Goal: Task Accomplishment & Management: Use online tool/utility

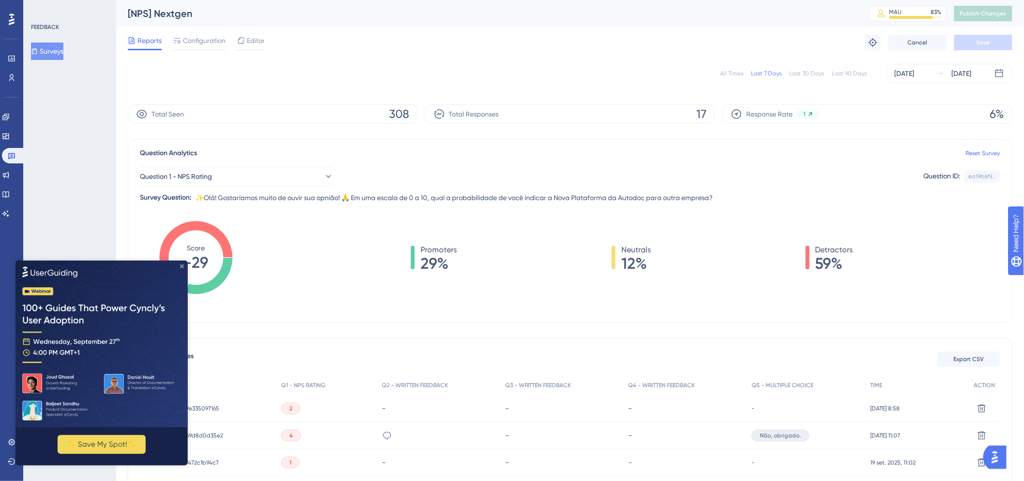
click at [180, 265] on icon "Close Preview" at bounding box center [182, 266] width 4 height 4
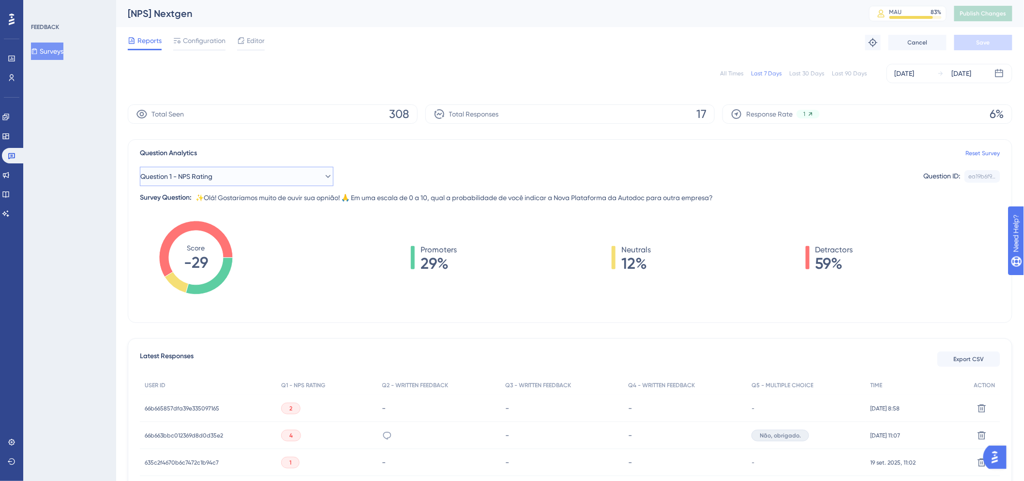
click at [228, 177] on button "Question 1 - NPS Rating" at bounding box center [237, 176] width 194 height 19
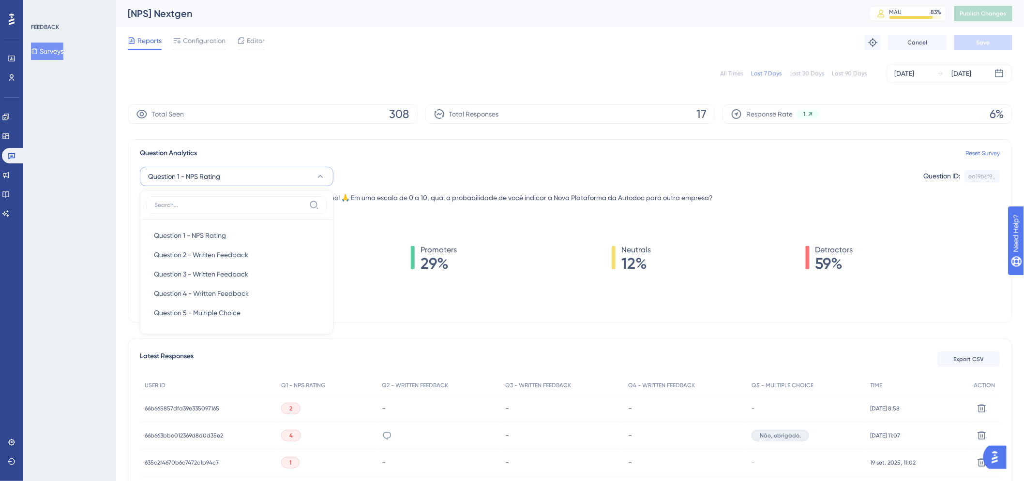
click at [228, 177] on button "Question 1 - NPS Rating" at bounding box center [237, 176] width 194 height 19
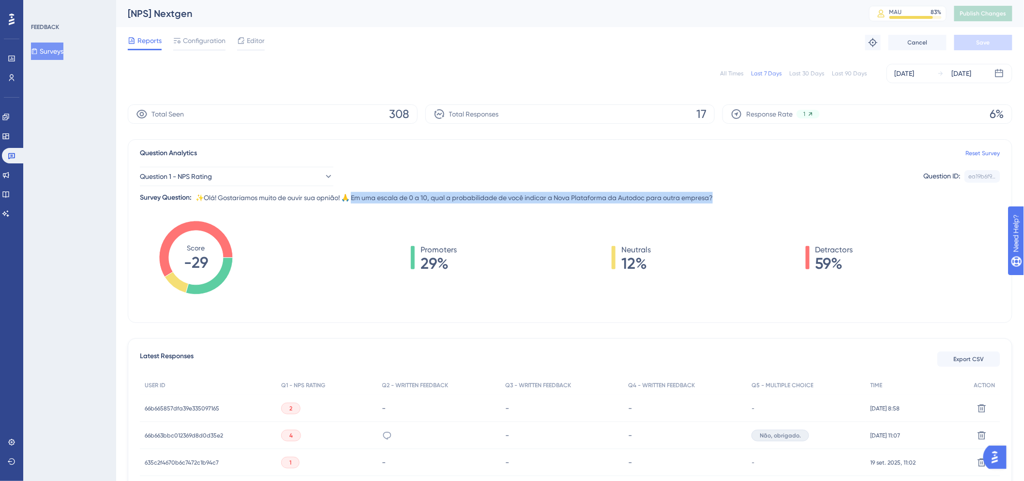
drag, startPoint x: 357, startPoint y: 197, endPoint x: 723, endPoint y: 203, distance: 366.4
click at [722, 203] on div "Question 1 - NPS Rating Question ID: ea19b6f9... Copy Survey Question: ✨Olá! Go…" at bounding box center [570, 181] width 860 height 45
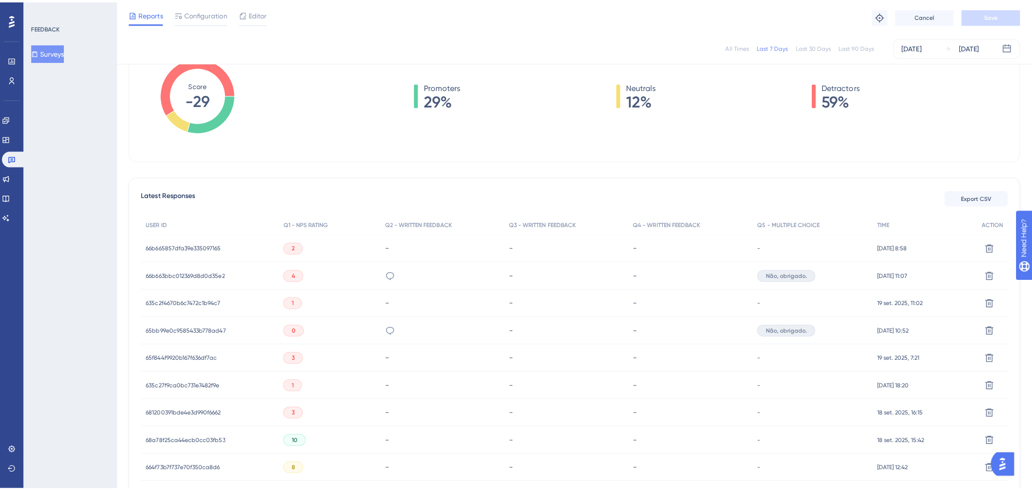
scroll to position [161, 0]
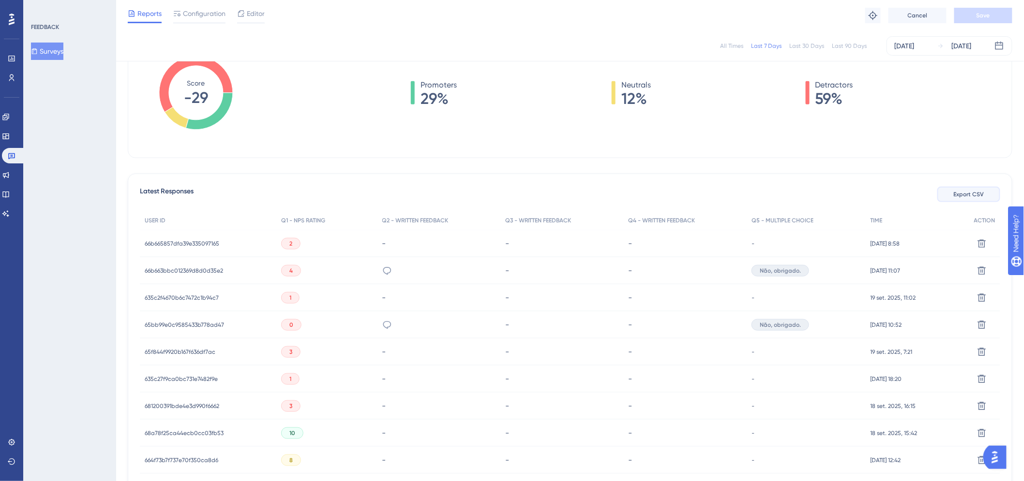
click at [973, 197] on span "Export CSV" at bounding box center [969, 195] width 30 height 8
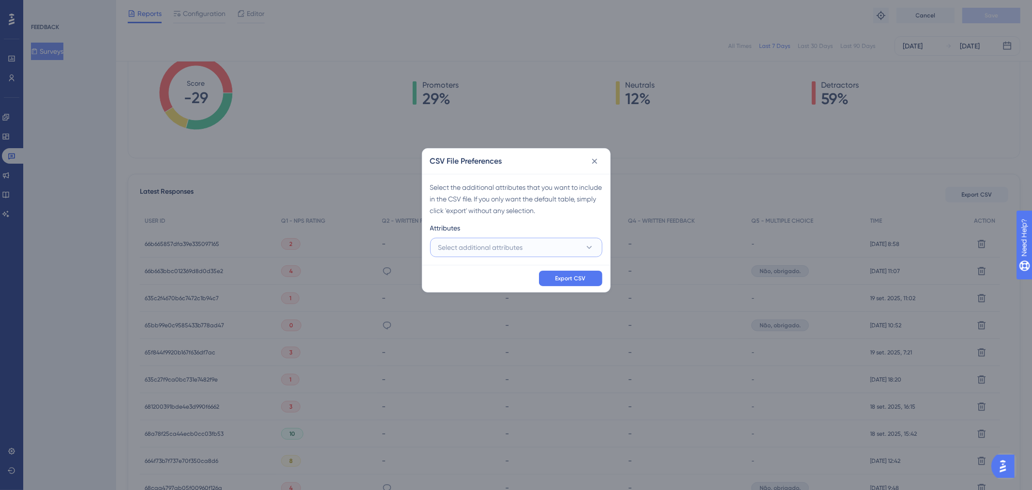
click at [545, 249] on button "Select additional attributes" at bounding box center [516, 247] width 172 height 19
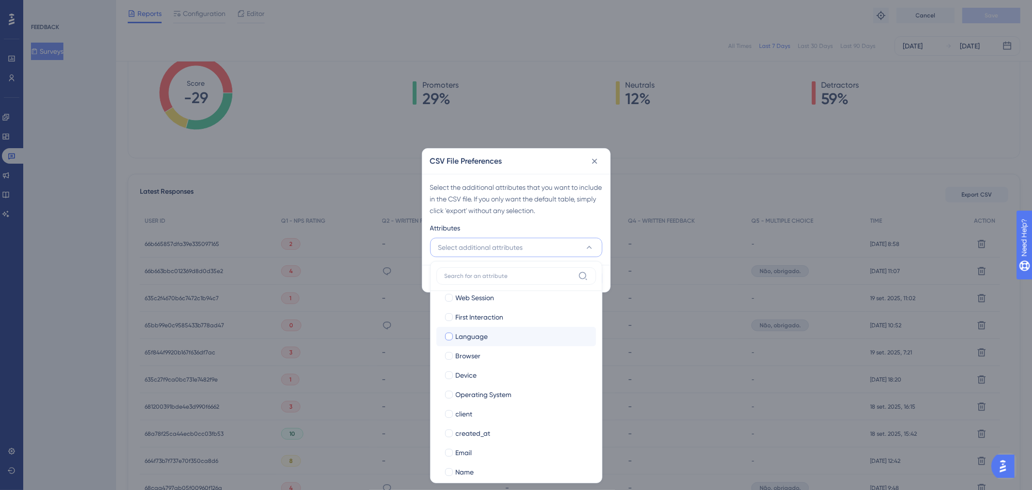
scroll to position [0, 0]
click at [502, 309] on span "Last Interaction" at bounding box center [480, 307] width 48 height 12
checkbox input "true"
click at [497, 330] on div "Web Session" at bounding box center [522, 326] width 133 height 12
checkbox input "true"
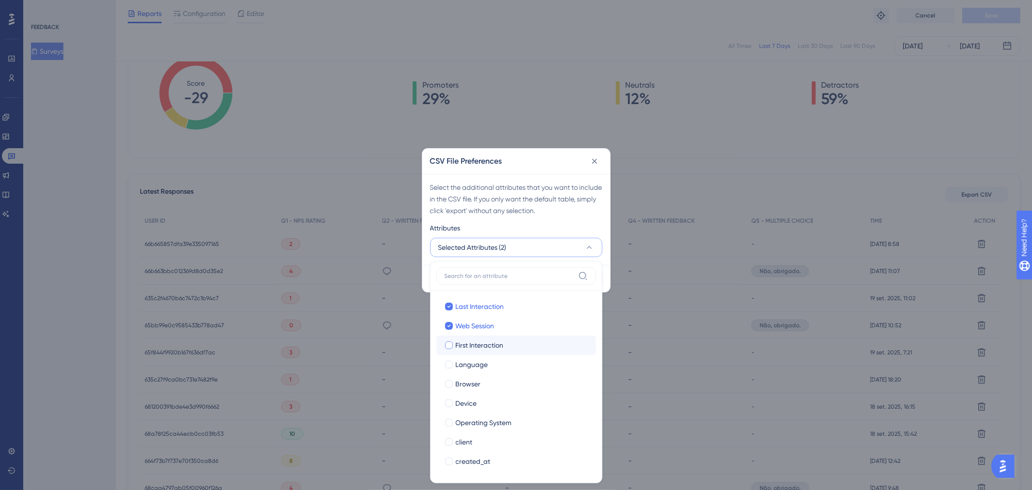
click at [496, 348] on span "First Interaction" at bounding box center [480, 345] width 48 height 12
checkbox input "true"
click at [498, 362] on div "Language" at bounding box center [522, 365] width 133 height 12
checkbox input "true"
click at [501, 385] on div "Browser" at bounding box center [522, 384] width 133 height 12
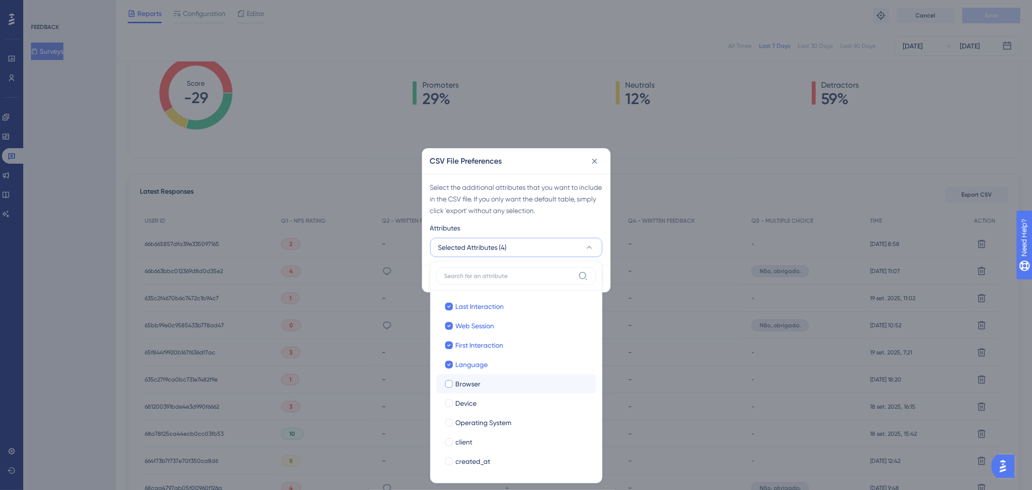
checkbox input "true"
click at [506, 402] on div "Device" at bounding box center [522, 403] width 133 height 12
checkbox input "true"
click at [508, 423] on span "Operating System" at bounding box center [484, 423] width 56 height 12
checkbox input "true"
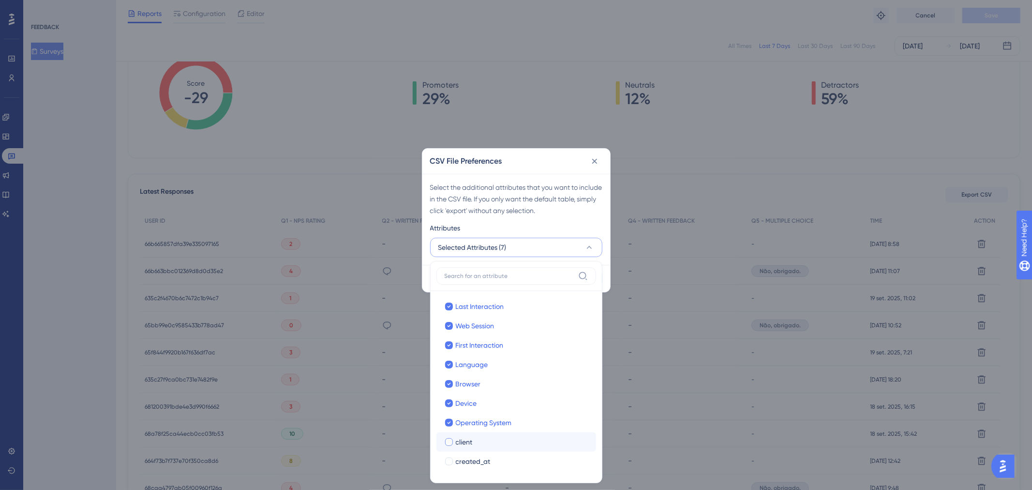
click at [509, 439] on div "client" at bounding box center [522, 442] width 133 height 12
checkbox input "true"
click at [496, 403] on div "created_at" at bounding box center [522, 403] width 133 height 12
checkbox input "true"
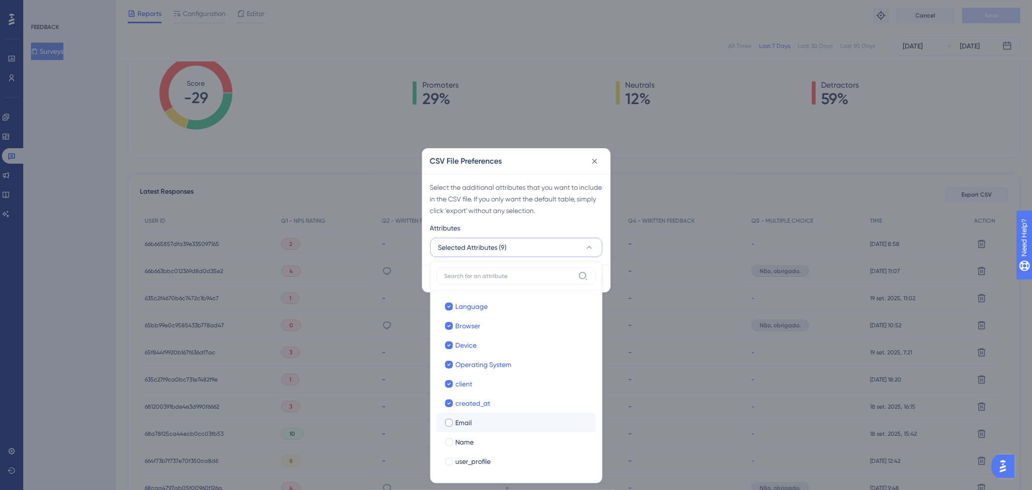
click at [500, 425] on div "Email" at bounding box center [522, 423] width 133 height 12
checkbox input "true"
click at [505, 441] on div "Name" at bounding box center [522, 442] width 133 height 12
checkbox input "true"
click at [507, 454] on label "user_profile user_profile" at bounding box center [516, 460] width 160 height 19
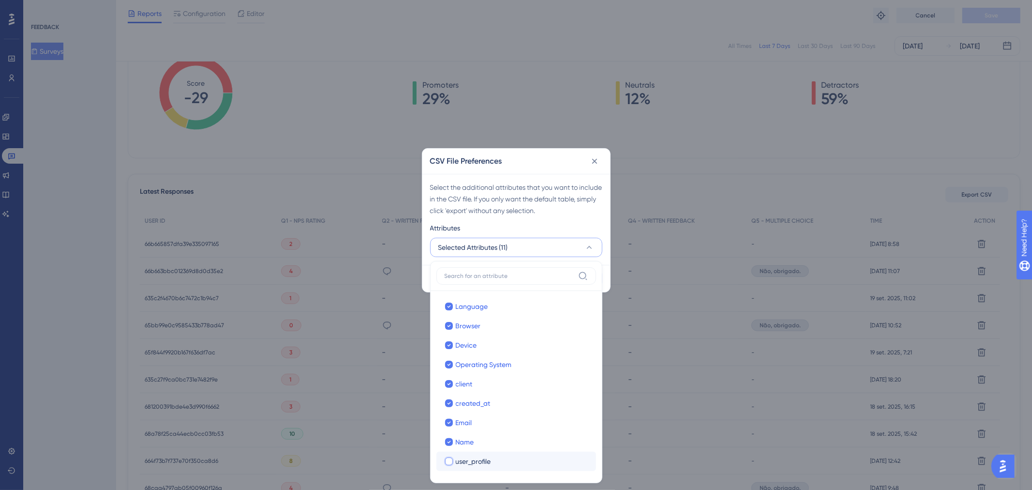
checkbox input "false"
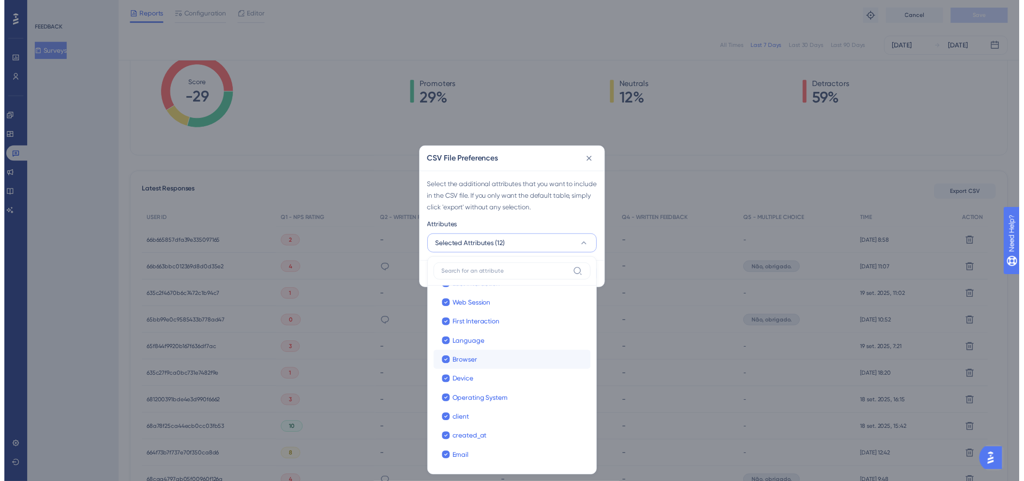
scroll to position [0, 0]
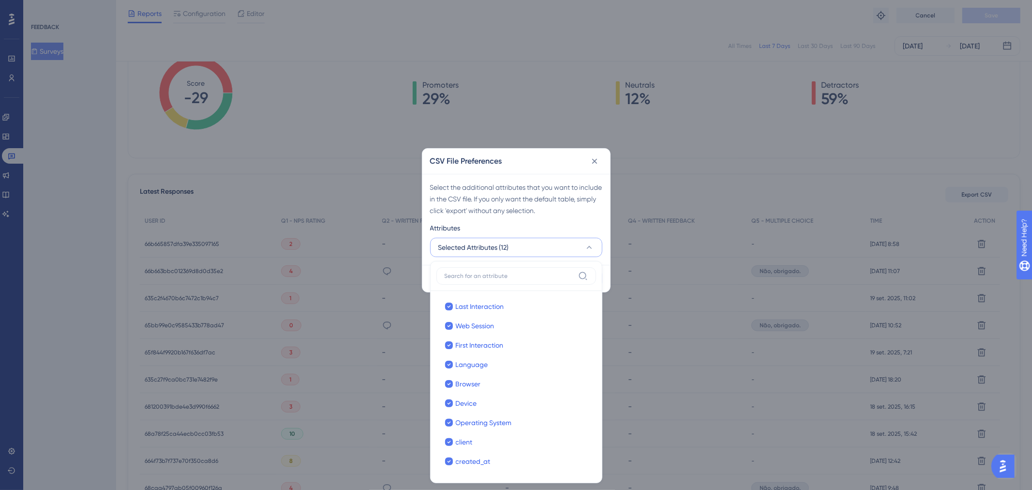
click at [589, 249] on icon at bounding box center [590, 247] width 10 height 10
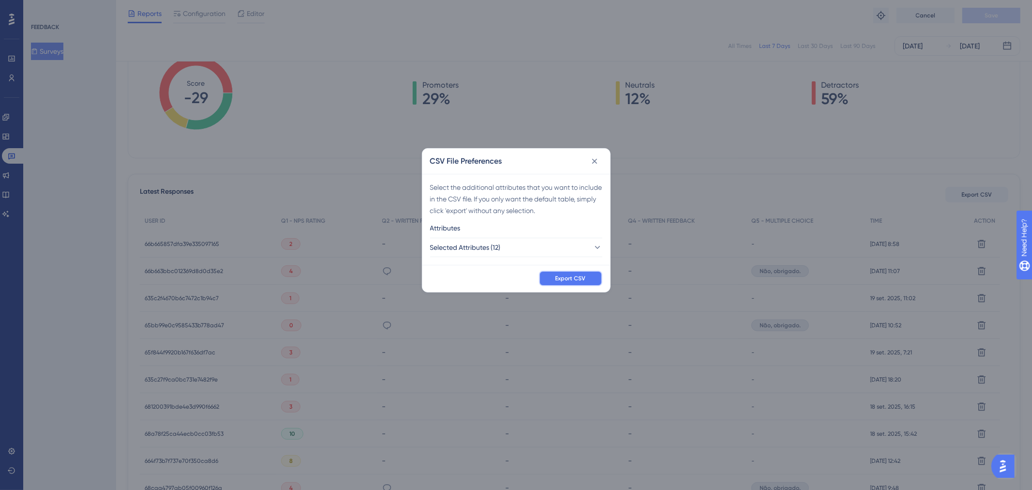
click at [564, 276] on span "Export CSV" at bounding box center [571, 278] width 30 height 8
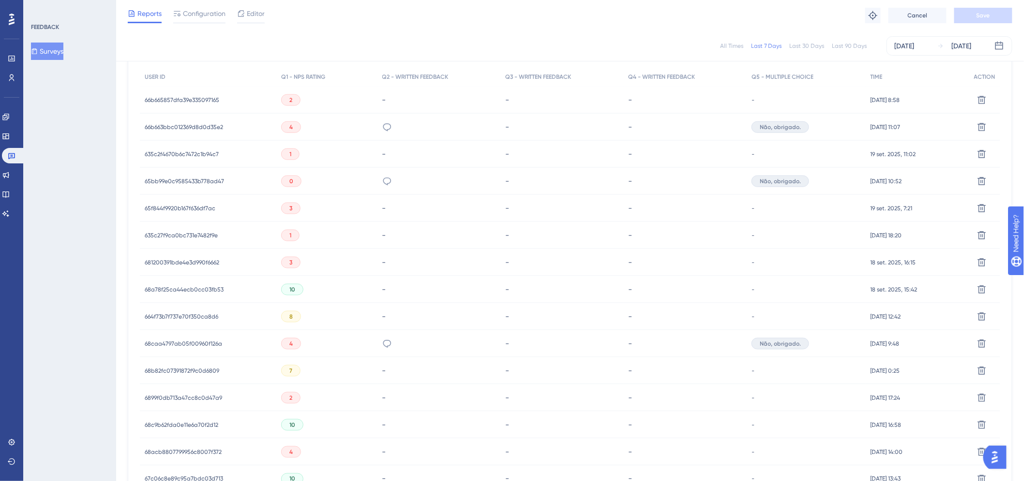
scroll to position [322, 0]
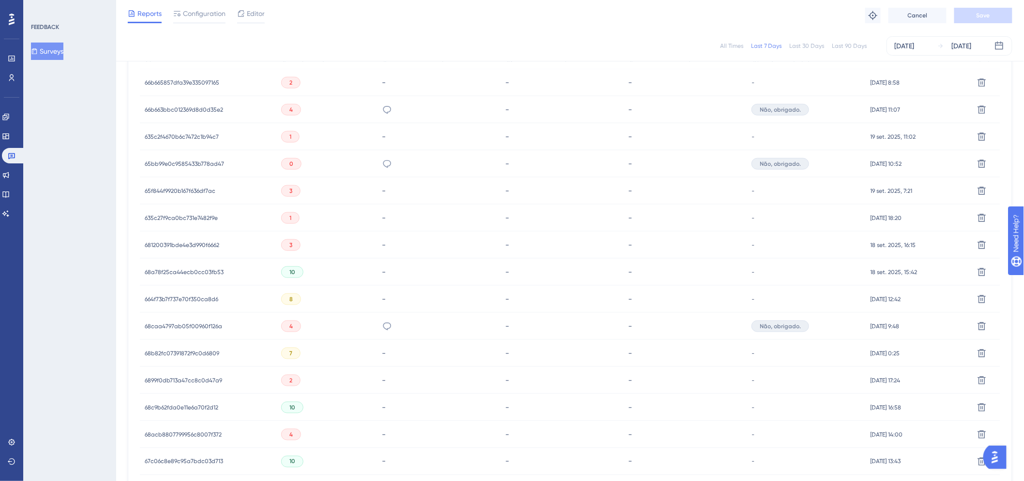
click at [194, 329] on span "68caa4797ab05f00960f126a" at bounding box center [183, 327] width 77 height 8
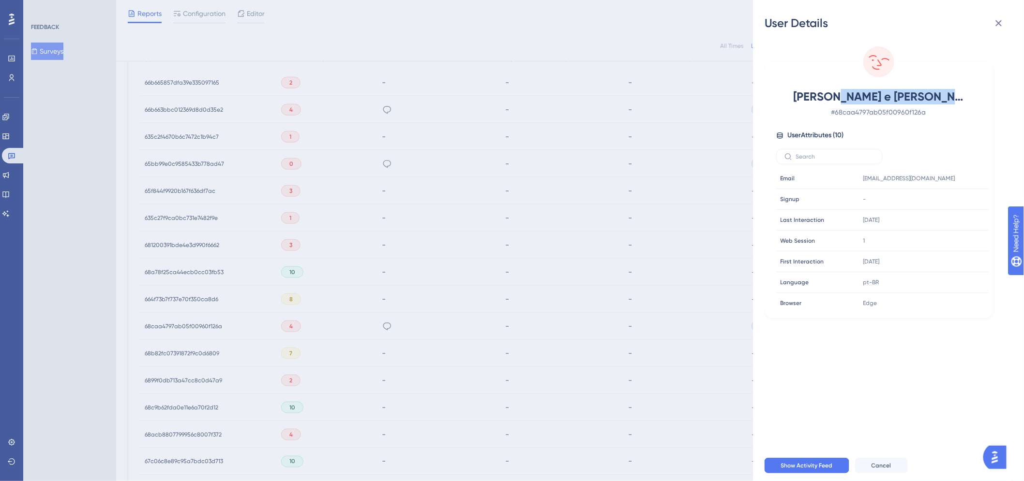
drag, startPoint x: 833, startPoint y: 95, endPoint x: 943, endPoint y: 97, distance: 109.4
click at [943, 97] on span "[PERSON_NAME] e [PERSON_NAME]" at bounding box center [879, 96] width 170 height 15
click at [994, 24] on icon at bounding box center [999, 23] width 12 height 12
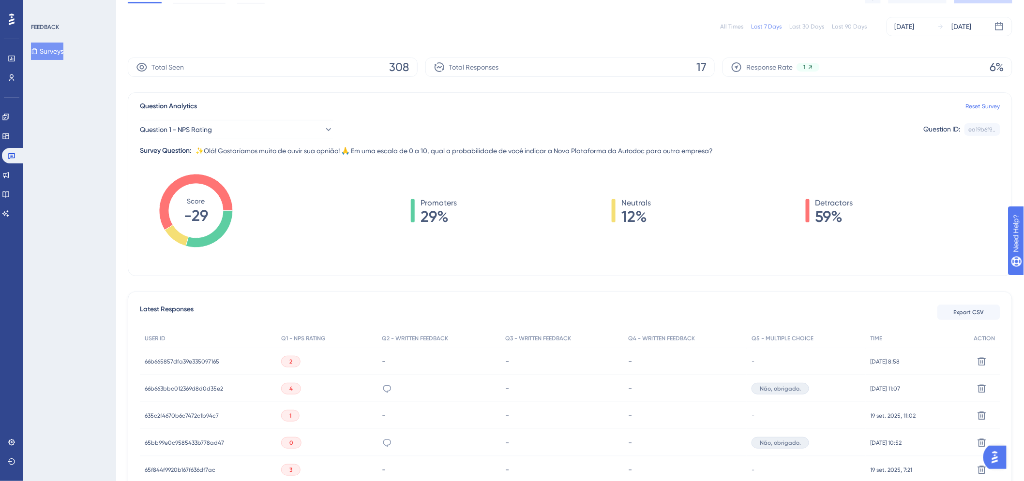
scroll to position [0, 0]
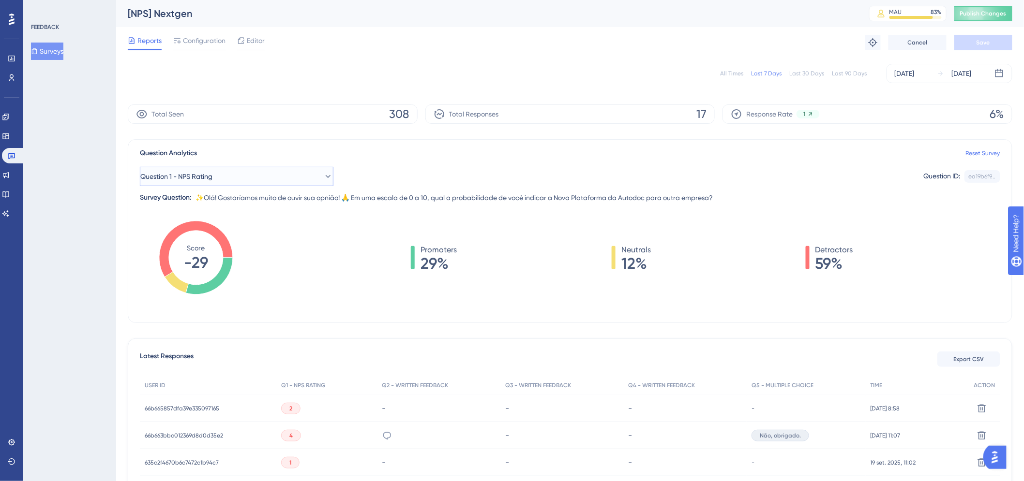
click at [296, 177] on button "Question 1 - NPS Rating" at bounding box center [237, 176] width 194 height 19
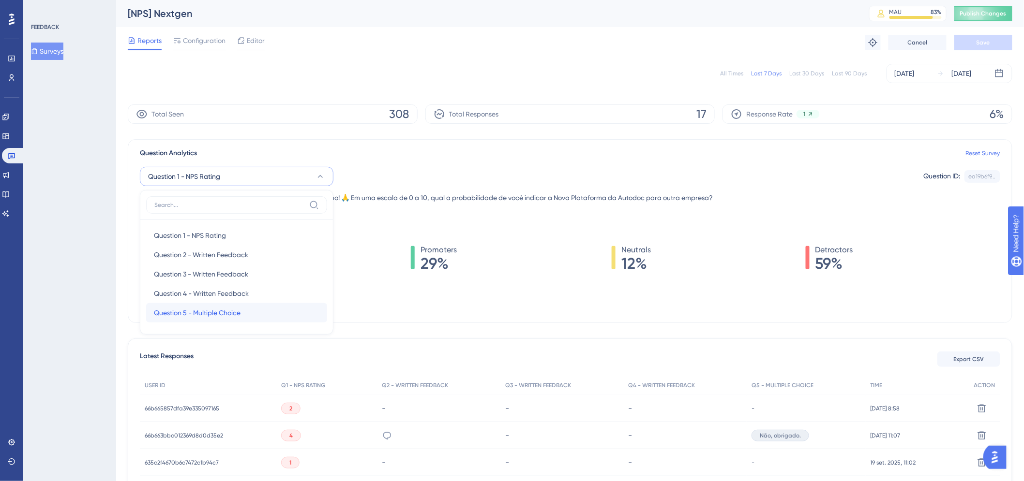
click at [241, 311] on span "Question 5 - Multiple Choice" at bounding box center [197, 313] width 87 height 12
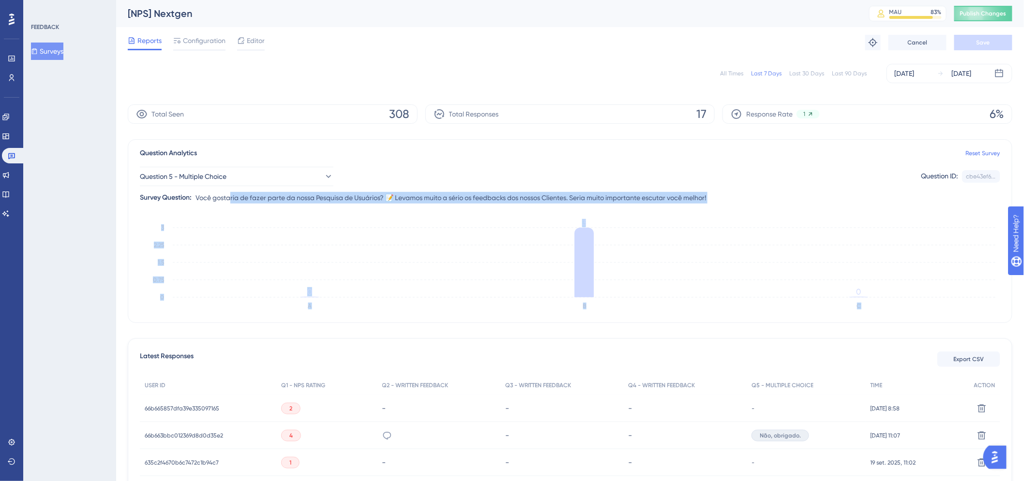
drag, startPoint x: 232, startPoint y: 199, endPoint x: 632, endPoint y: 210, distance: 400.3
click at [603, 217] on div "Question Analytics Reset Survey Question 5 - Multiple Choice Question ID: cbe43…" at bounding box center [570, 231] width 885 height 184
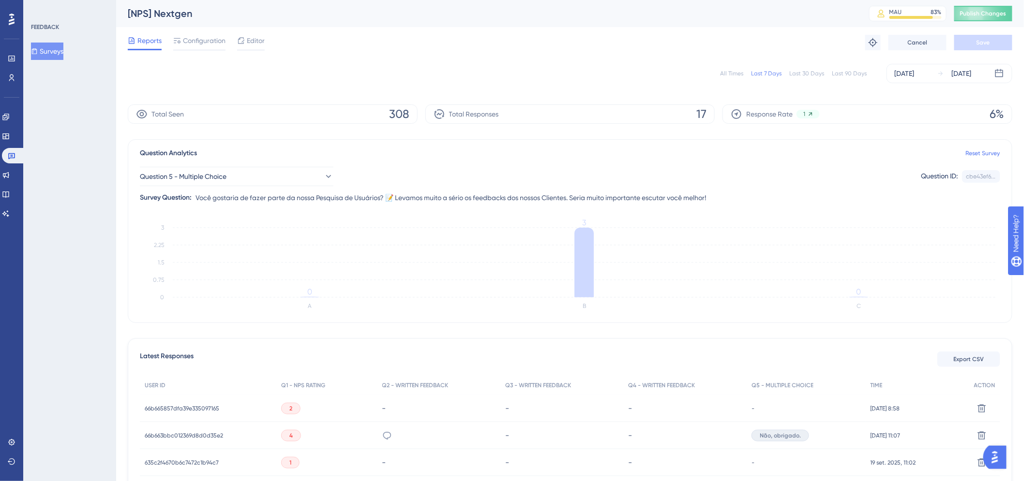
click at [771, 223] on icon "A B C 0 0.75 1.5 2.25 3 0 3 0" at bounding box center [570, 267] width 860 height 97
click at [235, 165] on div "Question 5 - Multiple Choice Question ID: cbe43ef6... Copy Survey Question: Voc…" at bounding box center [570, 181] width 860 height 45
click at [249, 173] on button "Question 5 - Multiple Choice" at bounding box center [237, 176] width 194 height 19
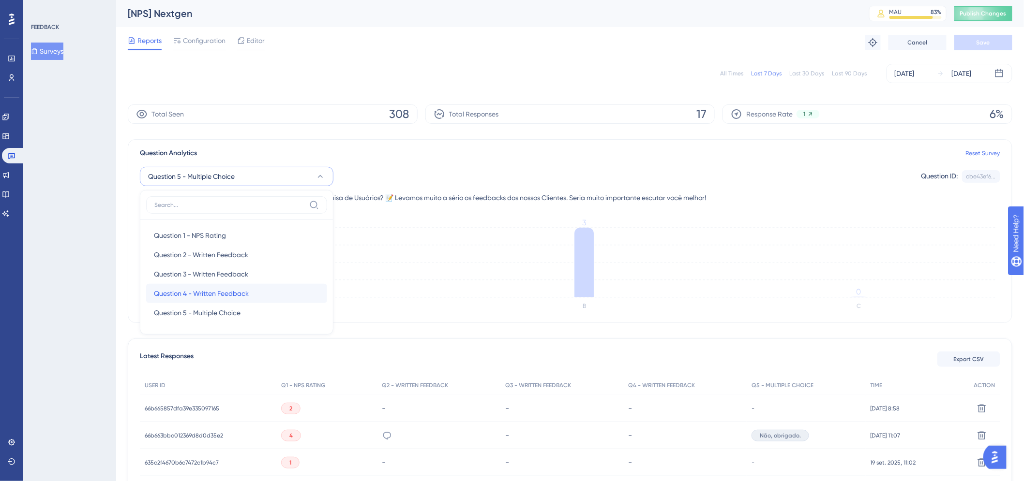
click at [215, 293] on span "Question 4 - Written Feedback" at bounding box center [201, 294] width 95 height 12
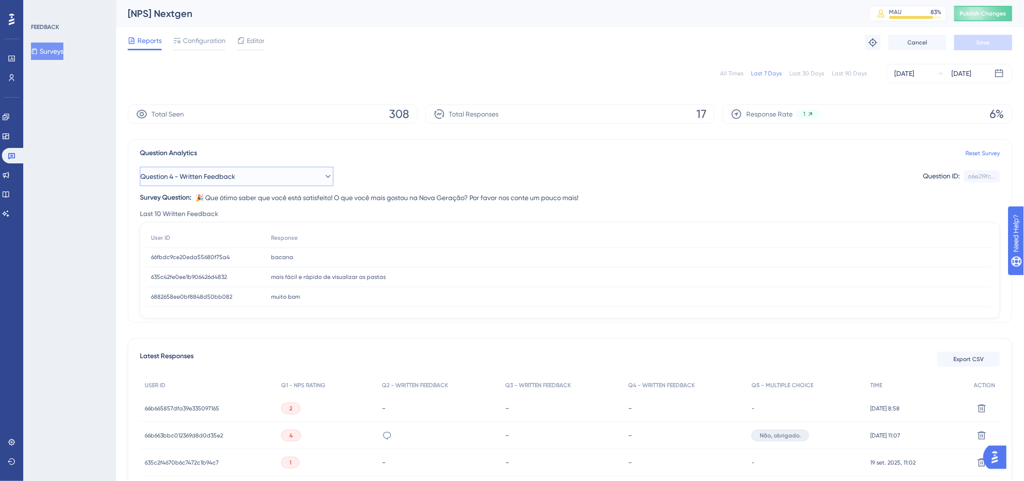
click at [276, 171] on button "Question 4 - Written Feedback" at bounding box center [237, 176] width 194 height 19
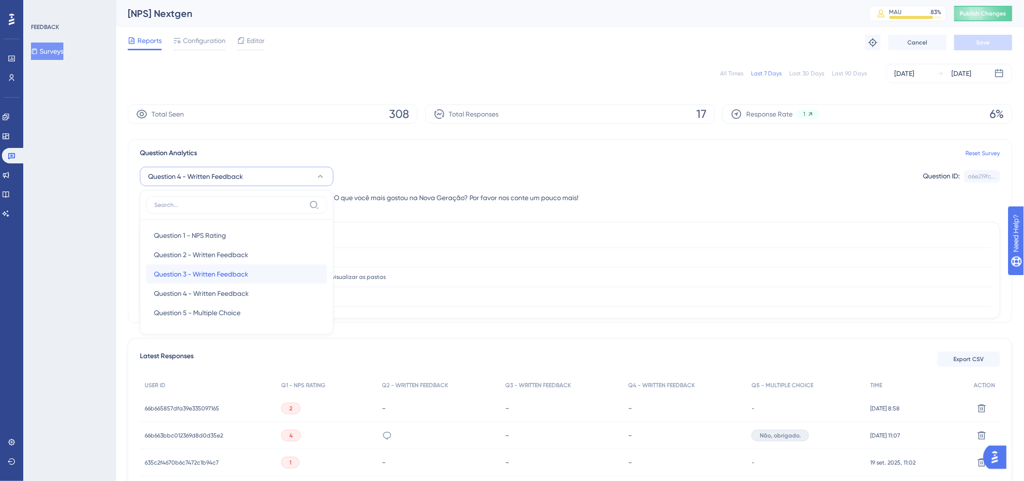
click at [226, 270] on span "Question 3 - Written Feedback" at bounding box center [201, 275] width 94 height 12
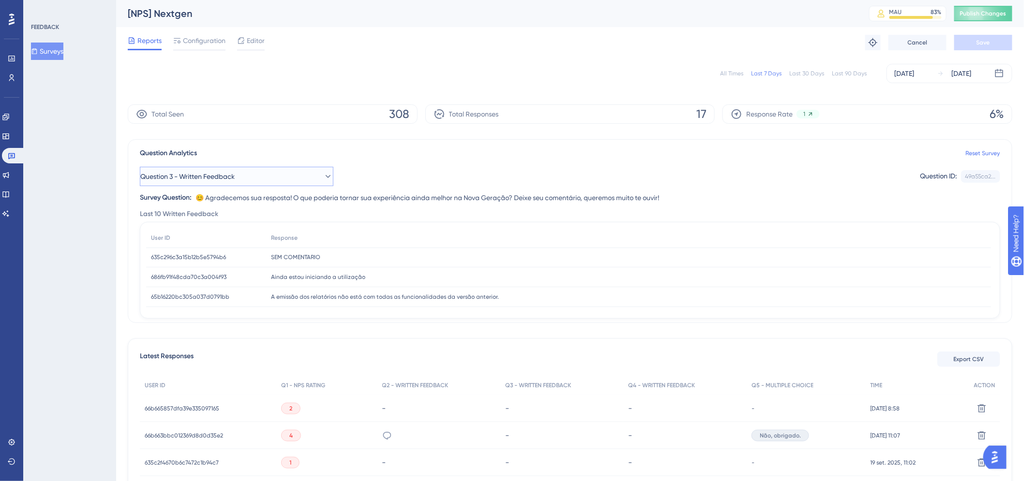
click at [247, 172] on button "Question 3 - Written Feedback" at bounding box center [237, 176] width 194 height 19
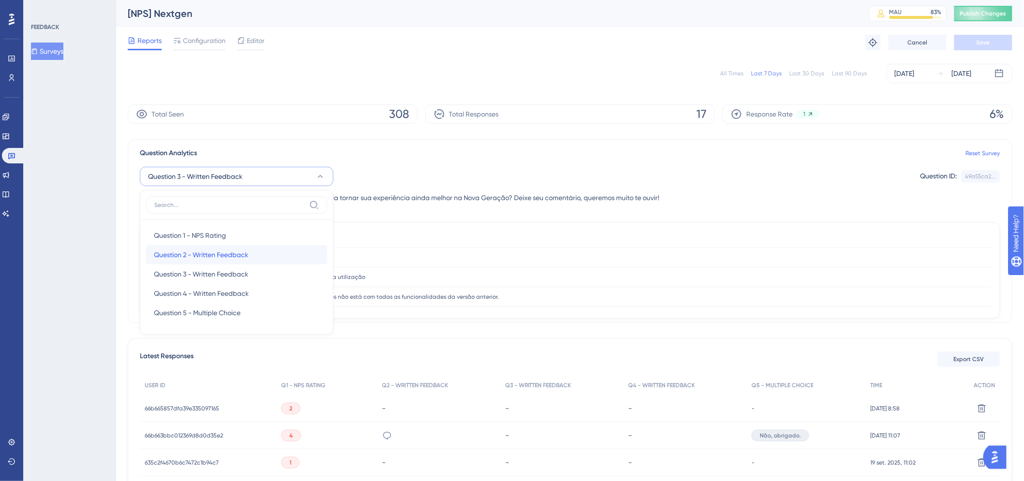
click at [235, 255] on span "Question 2 - Written Feedback" at bounding box center [201, 255] width 94 height 12
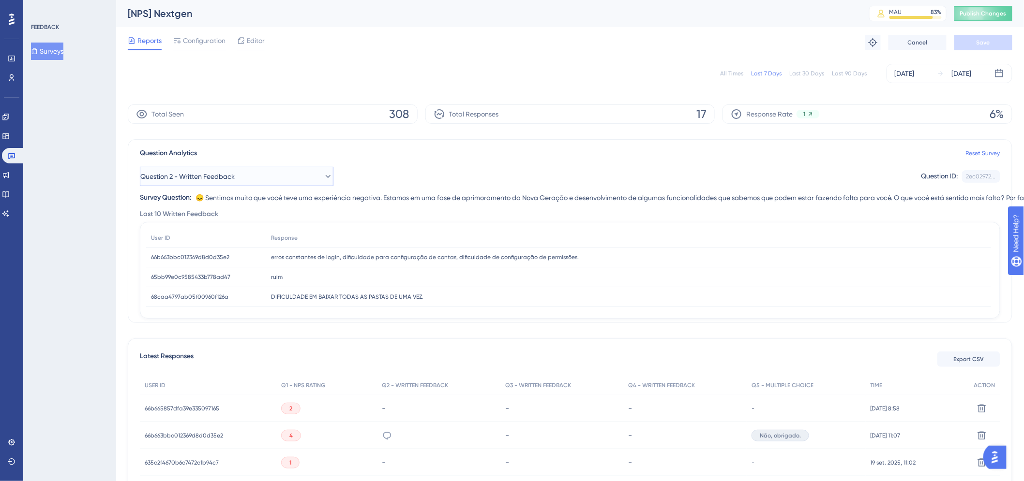
click at [180, 174] on span "Question 2 - Written Feedback" at bounding box center [187, 177] width 94 height 12
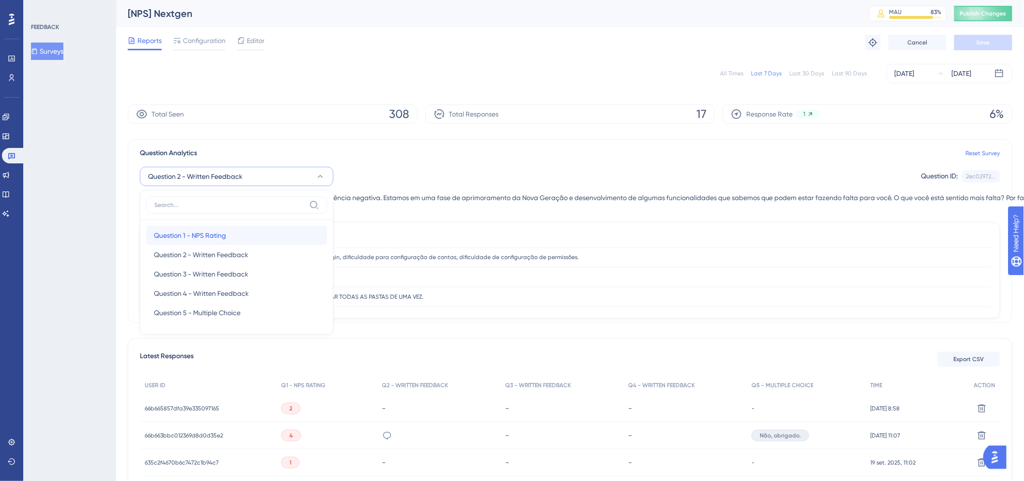
click at [216, 236] on span "Question 1 - NPS Rating" at bounding box center [190, 236] width 72 height 12
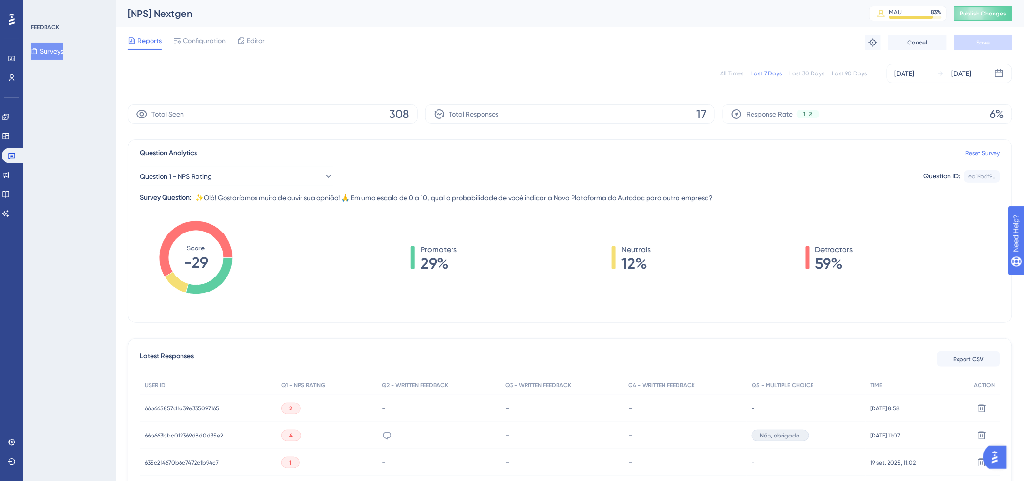
click at [806, 70] on div "Last 30 Days" at bounding box center [807, 74] width 35 height 8
click at [853, 74] on div "Last 90 Days" at bounding box center [849, 74] width 35 height 8
click at [815, 72] on div "Last 30 Days" at bounding box center [807, 74] width 35 height 8
click at [851, 75] on div "Last 90 Days" at bounding box center [849, 74] width 35 height 8
click at [737, 75] on div "All Times" at bounding box center [731, 74] width 23 height 8
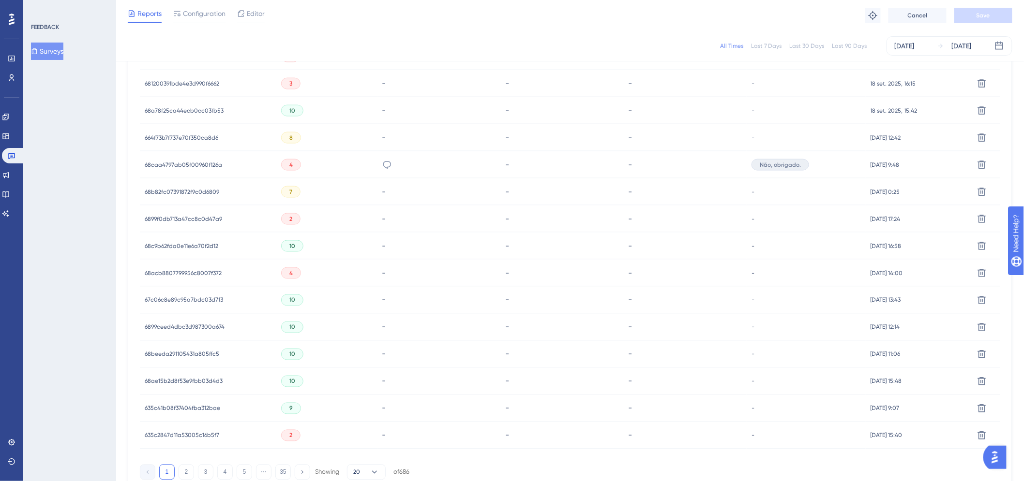
scroll to position [545, 0]
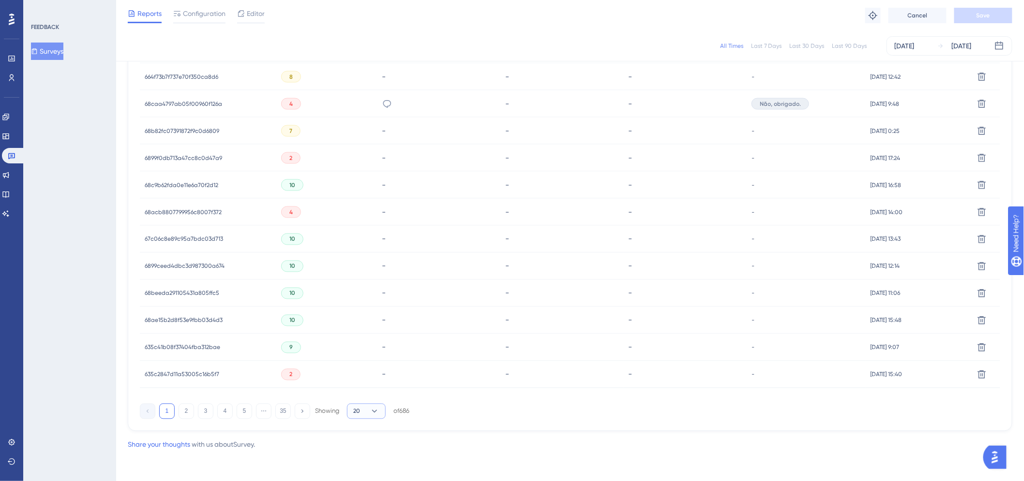
click at [368, 408] on button "20" at bounding box center [366, 411] width 39 height 15
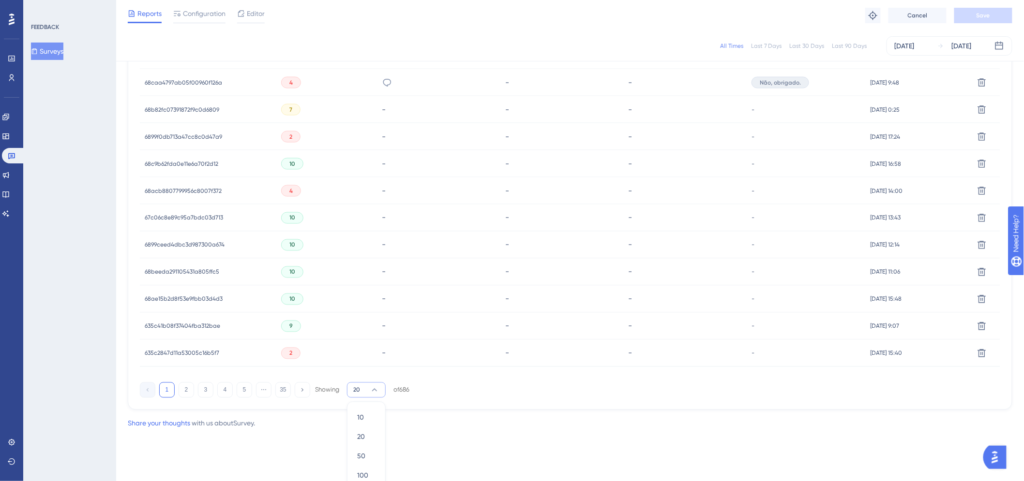
scroll to position [576, 0]
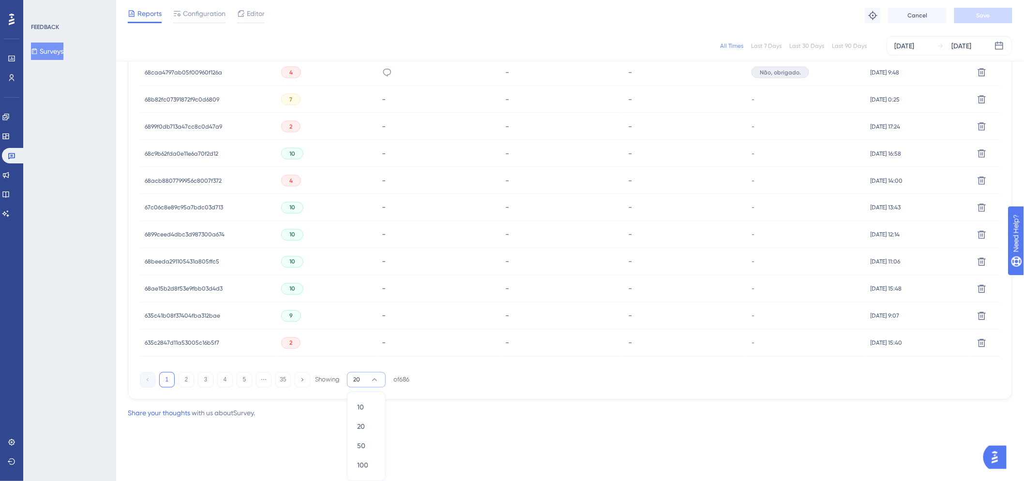
click at [376, 379] on icon at bounding box center [375, 381] width 10 height 10
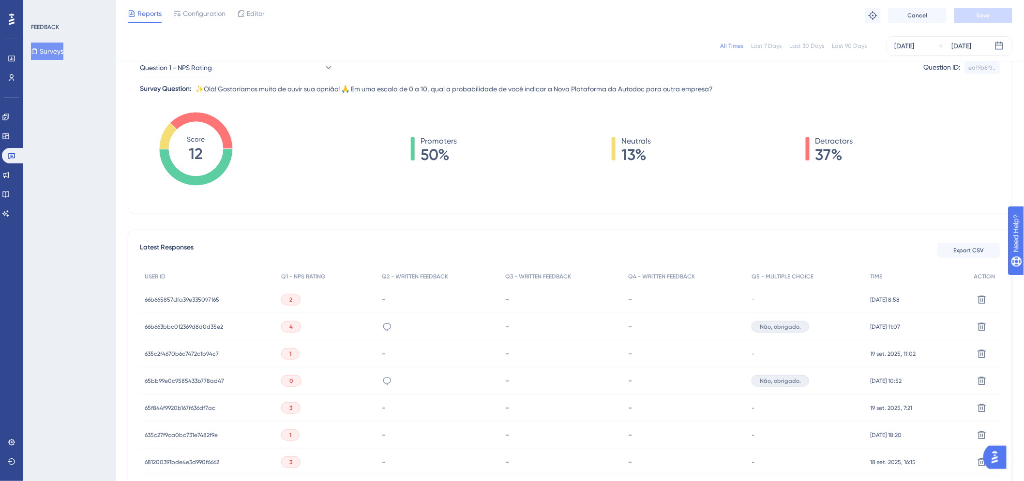
scroll to position [0, 0]
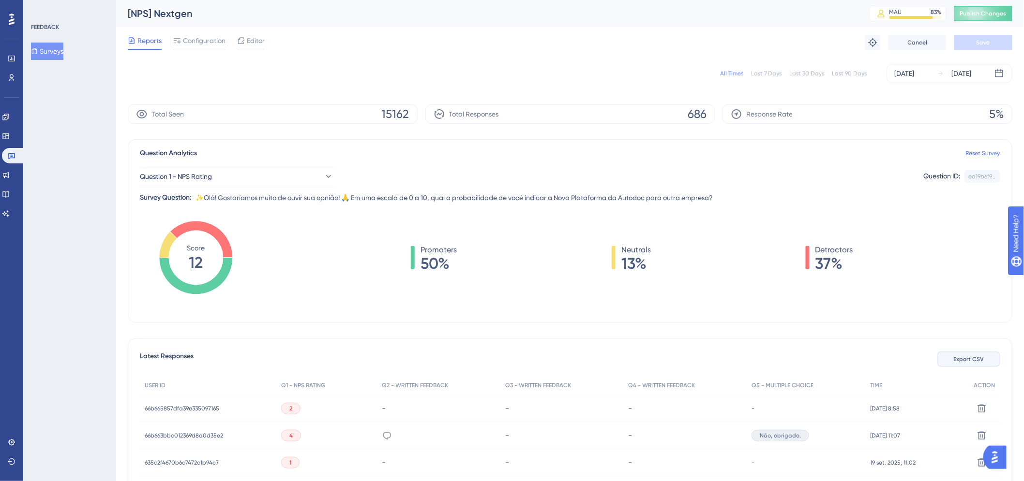
click at [973, 355] on button "Export CSV" at bounding box center [968, 359] width 63 height 15
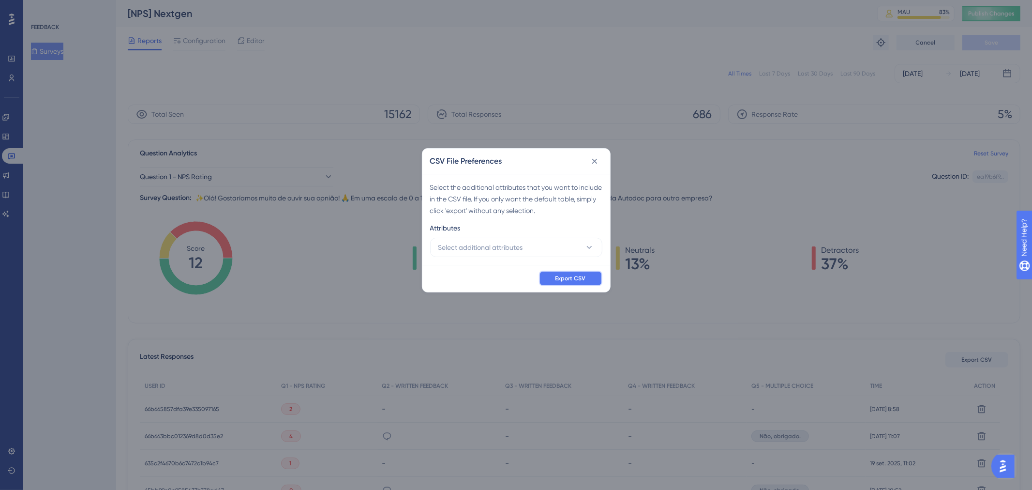
click at [570, 276] on span "Export CSV" at bounding box center [571, 278] width 30 height 8
